Goal: Task Accomplishment & Management: Use online tool/utility

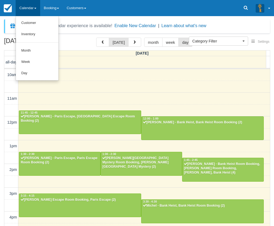
select select
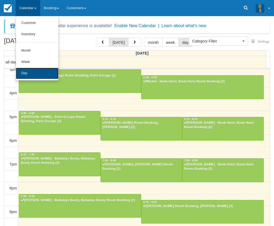
click at [27, 77] on link "Day" at bounding box center [37, 73] width 43 height 11
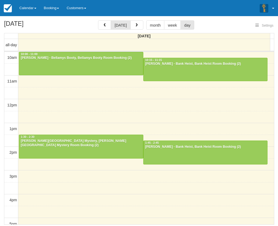
select select
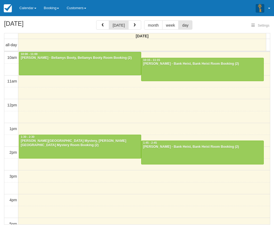
select select
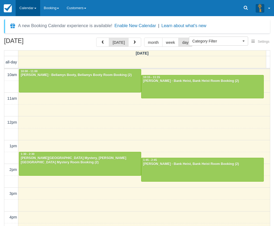
click at [29, 8] on link "Calendar" at bounding box center [28, 8] width 25 height 16
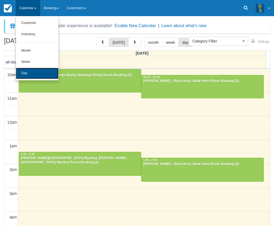
click at [28, 71] on link "Day" at bounding box center [37, 73] width 43 height 11
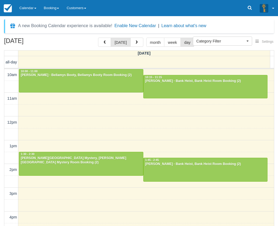
select select
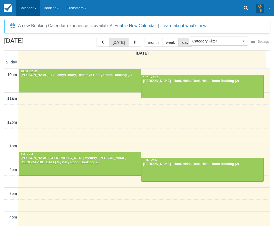
click at [29, 11] on link "Calendar" at bounding box center [28, 8] width 25 height 16
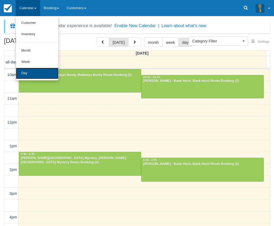
click at [32, 69] on link "Day" at bounding box center [37, 73] width 43 height 11
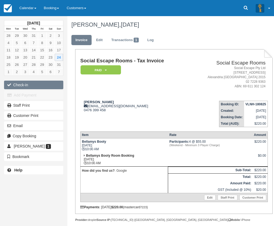
click at [34, 87] on button "Check-in" at bounding box center [33, 85] width 59 height 9
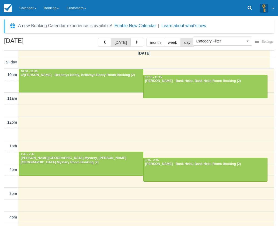
select select
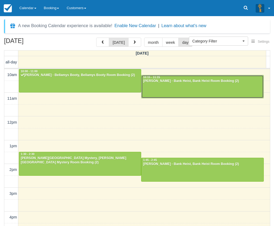
click at [168, 87] on div at bounding box center [202, 86] width 122 height 23
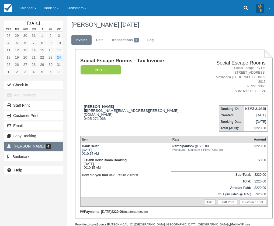
click at [51, 149] on link "Matthew Whiting 4" at bounding box center [33, 146] width 59 height 9
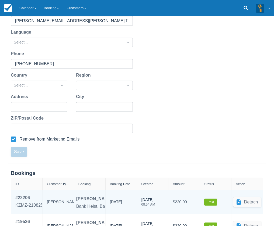
scroll to position [166, 0]
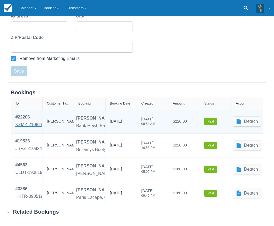
click at [29, 126] on div "KZMZ-210825" at bounding box center [29, 125] width 28 height 6
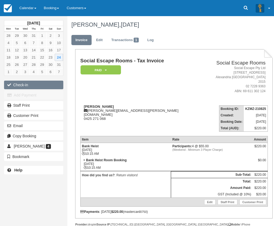
click at [30, 85] on button "Check-in" at bounding box center [33, 85] width 59 height 9
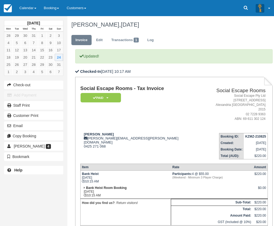
click at [123, 129] on td "[PERSON_NAME] [PERSON_NAME][EMAIL_ADDRESS][PERSON_NAME][DOMAIN_NAME] 0425 271 0…" at bounding box center [142, 144] width 125 height 31
click at [34, 12] on link "Calendar" at bounding box center [28, 8] width 25 height 16
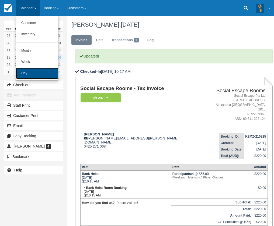
click at [38, 74] on link "Day" at bounding box center [37, 73] width 43 height 11
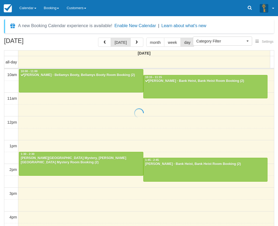
select select
